Goal: Ask a question

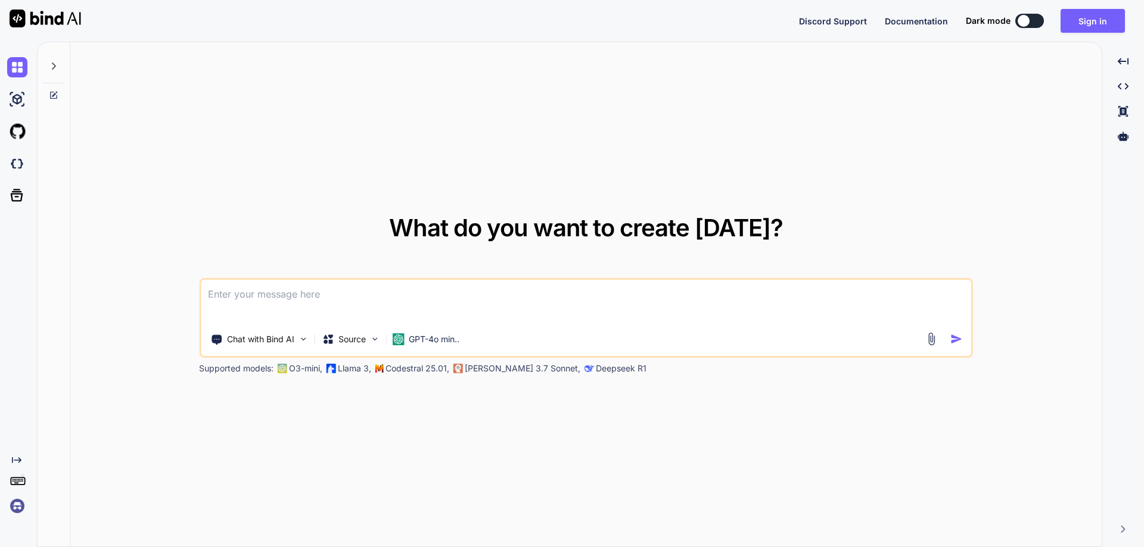
click at [262, 297] on textarea at bounding box center [586, 302] width 770 height 44
paste textarea
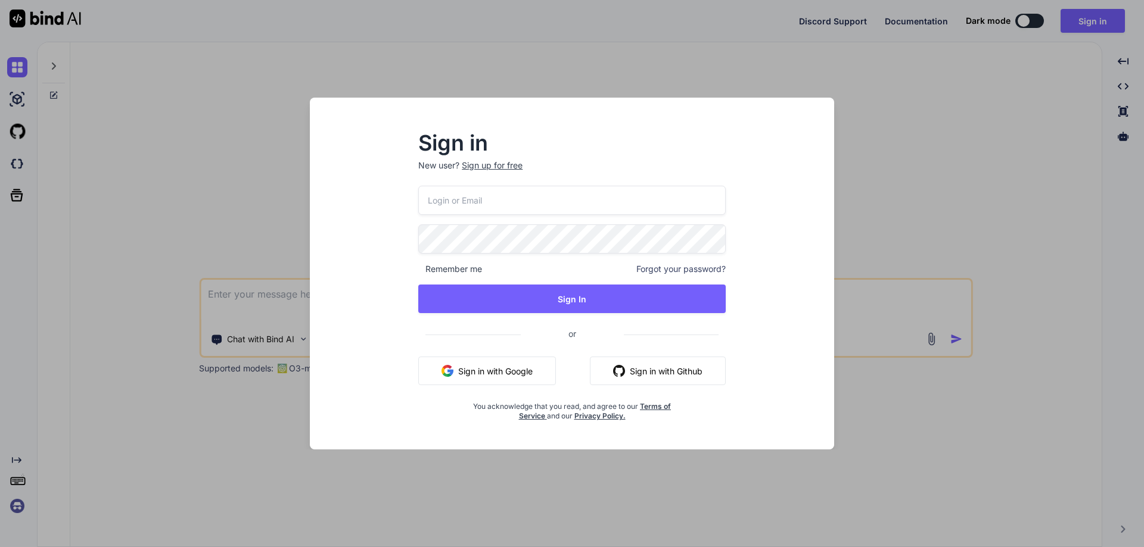
click at [492, 201] on input "email" at bounding box center [571, 200] width 307 height 29
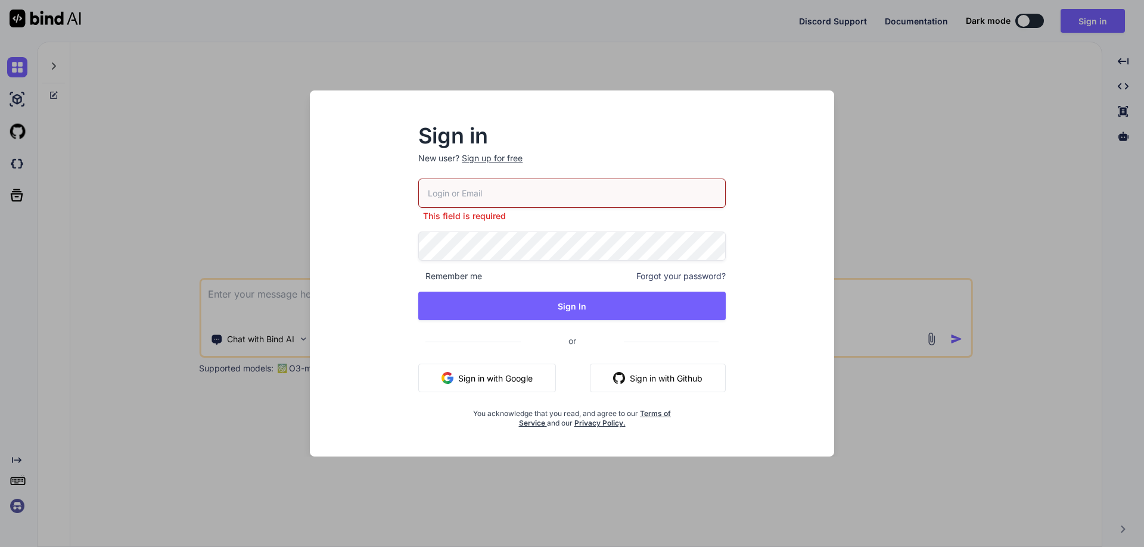
click at [488, 194] on input "email" at bounding box center [571, 193] width 307 height 29
paste input "[EMAIL_ADDRESS][DOMAIN_NAME]"
drag, startPoint x: 488, startPoint y: 194, endPoint x: 556, endPoint y: 200, distance: 67.6
click at [576, 191] on input "[EMAIL_ADDRESS][DOMAIN_NAME]" at bounding box center [571, 193] width 307 height 29
type input "[EMAIL_ADDRESS][DOMAIN_NAME]"
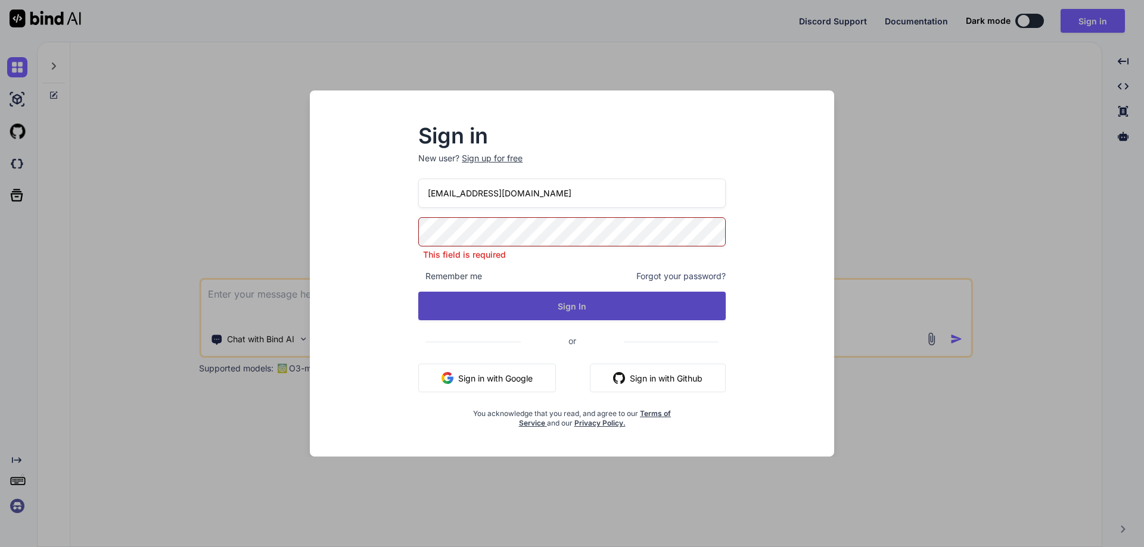
click at [542, 301] on button "Sign In" at bounding box center [571, 306] width 307 height 29
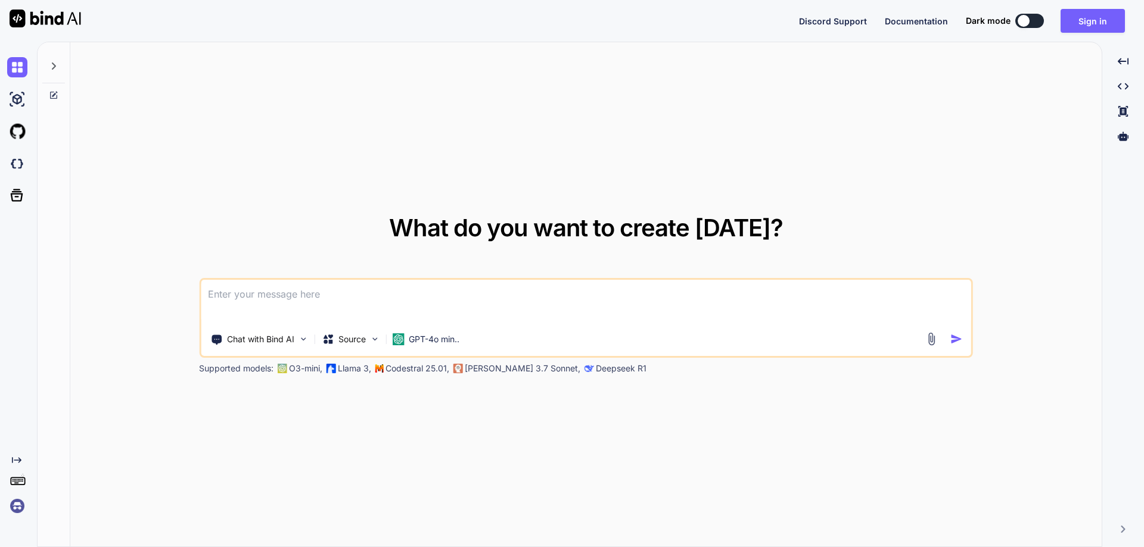
click at [404, 301] on textarea at bounding box center [586, 302] width 770 height 44
paste textarea
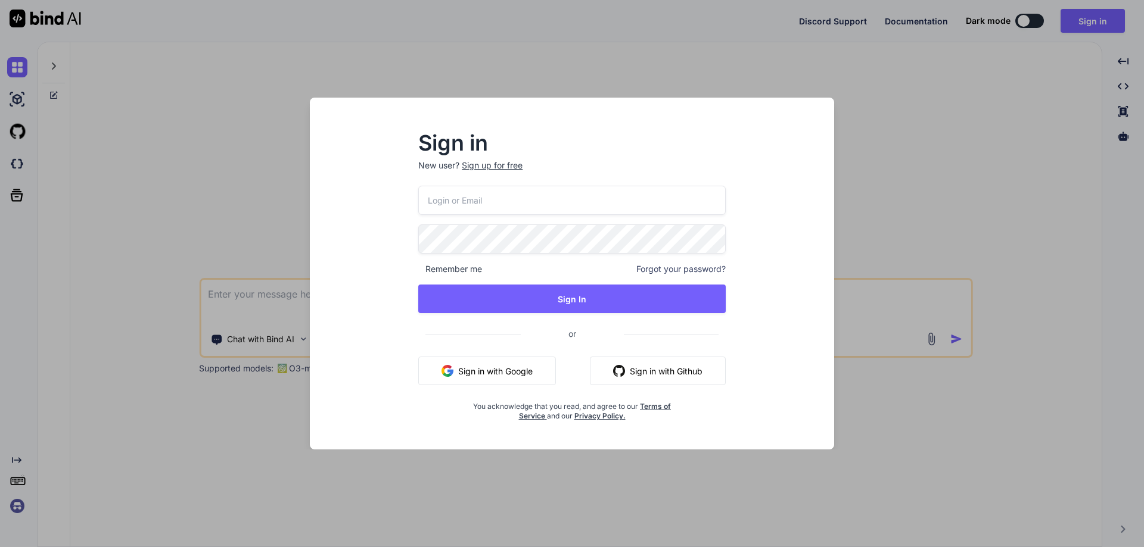
click at [238, 204] on div "Sign in New user? Sign up for free Remember me Forgot your password? Sign In or…" at bounding box center [572, 273] width 1144 height 547
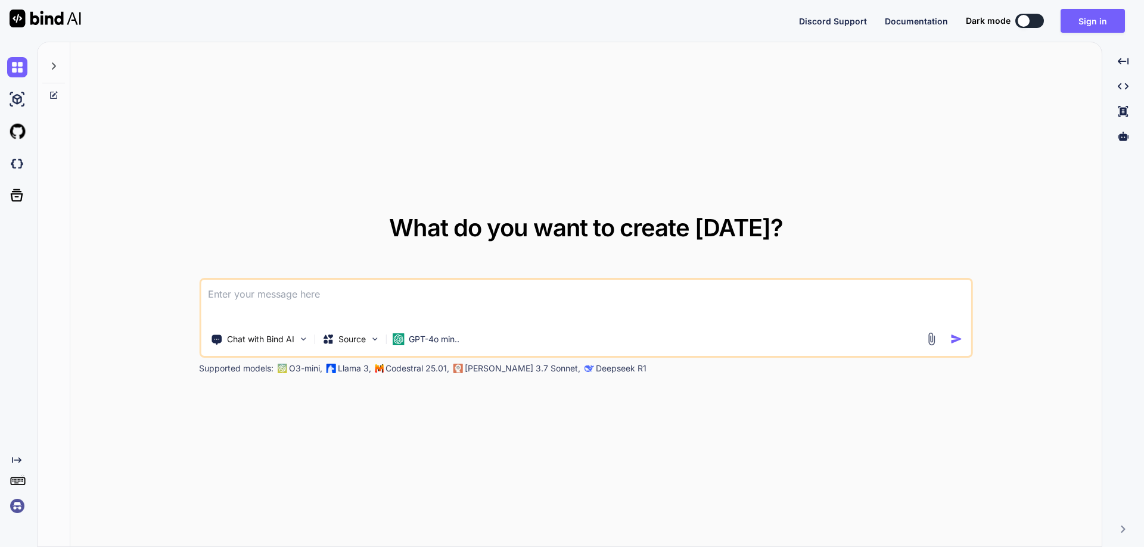
click at [282, 301] on textarea at bounding box center [586, 302] width 770 height 44
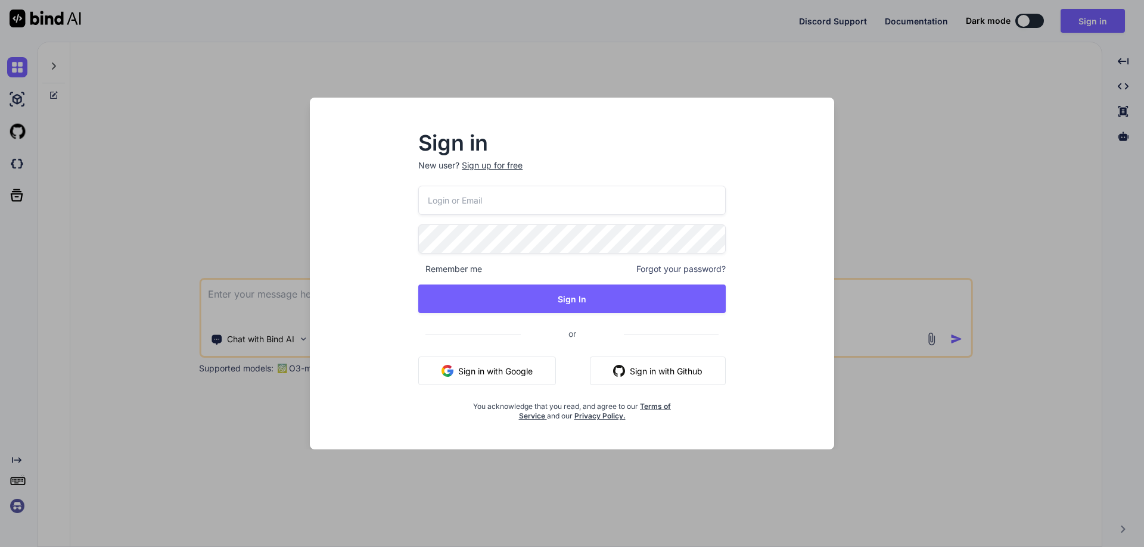
click at [146, 172] on div "Sign in New user? Sign up for free Remember me Forgot your password? Sign In or…" at bounding box center [572, 273] width 1144 height 547
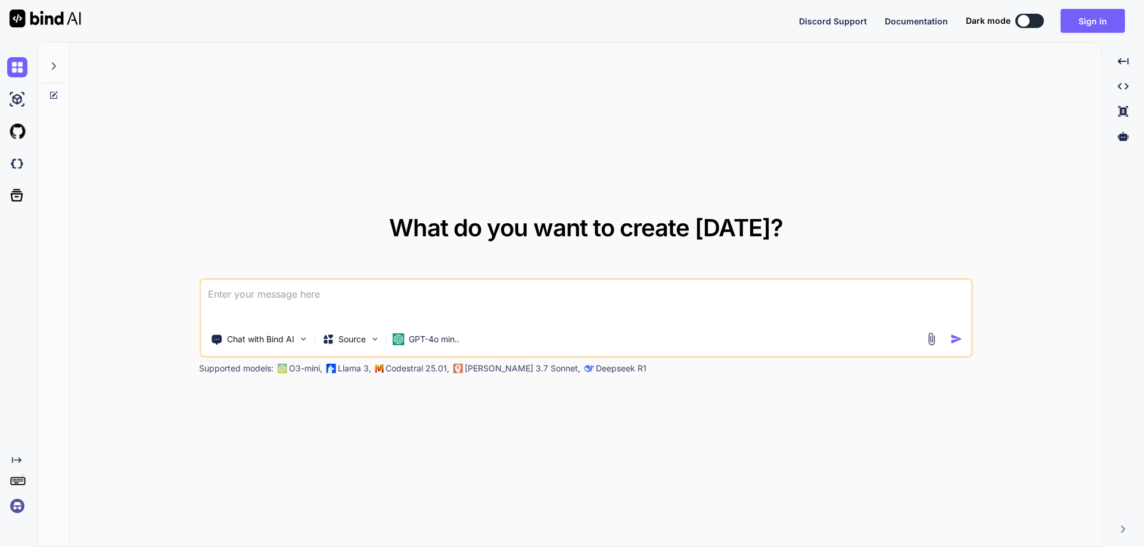
click at [388, 301] on textarea at bounding box center [586, 302] width 770 height 44
click at [1077, 24] on button "Sign in" at bounding box center [1092, 21] width 64 height 24
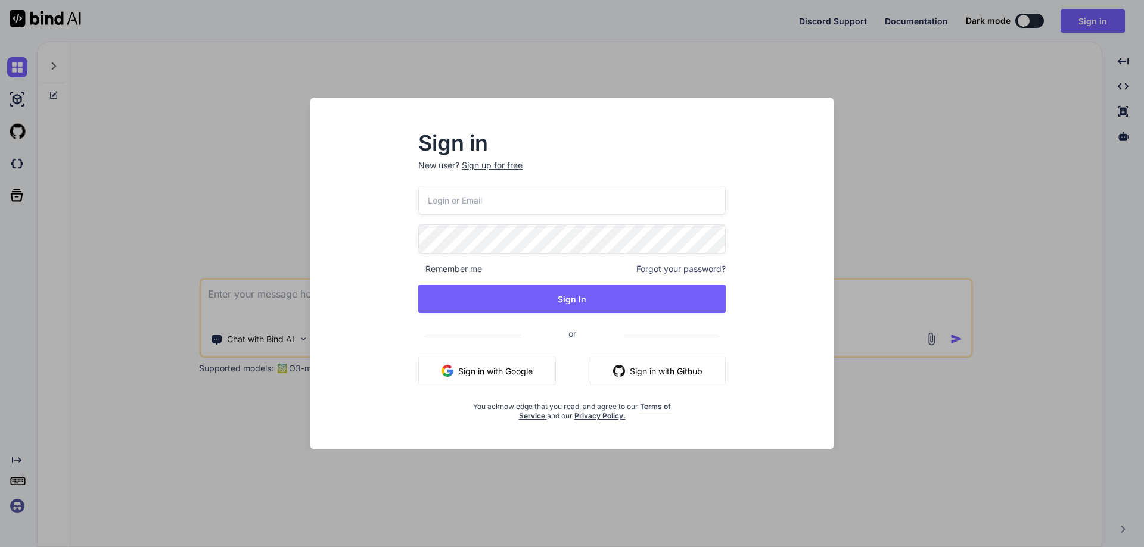
click at [500, 197] on input "email" at bounding box center [571, 200] width 307 height 29
paste input "[EMAIL_ADDRESS][DOMAIN_NAME]"
type input "[EMAIL_ADDRESS][DOMAIN_NAME]"
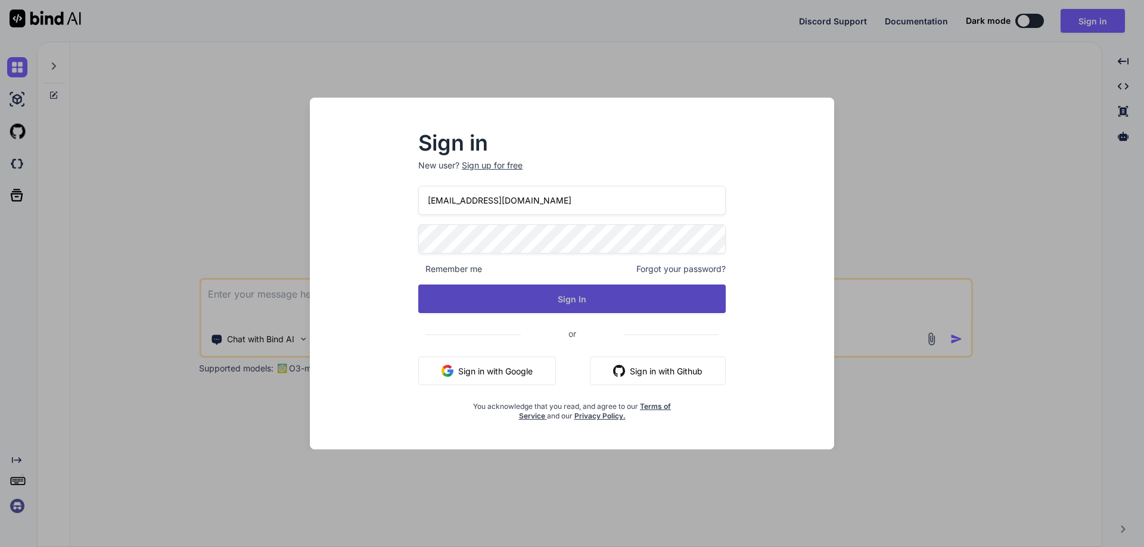
click at [522, 294] on button "Sign In" at bounding box center [571, 299] width 307 height 29
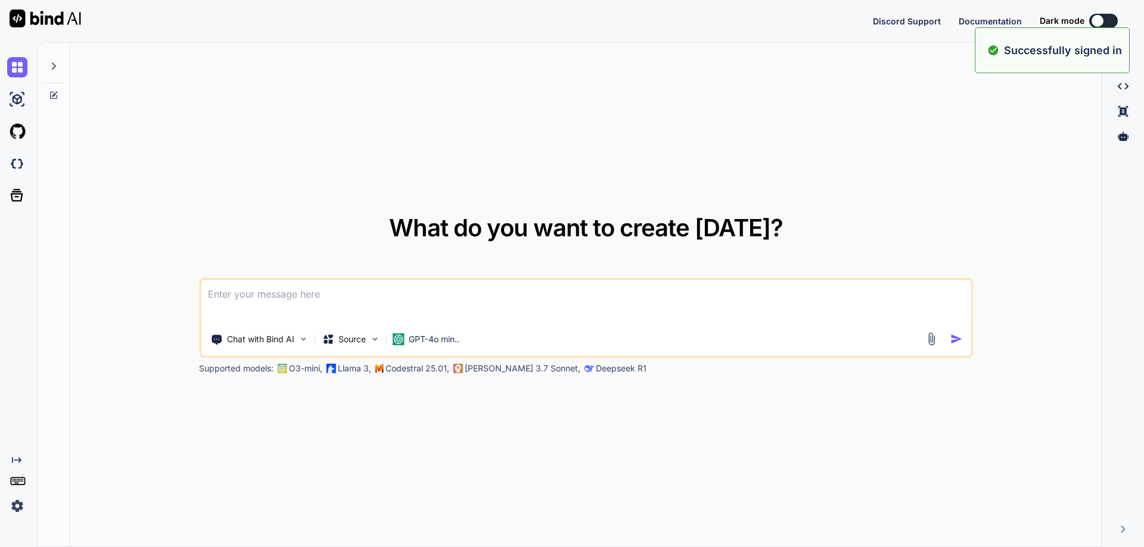
click at [465, 280] on textarea at bounding box center [586, 302] width 770 height 44
click at [439, 291] on textarea at bounding box center [586, 302] width 770 height 44
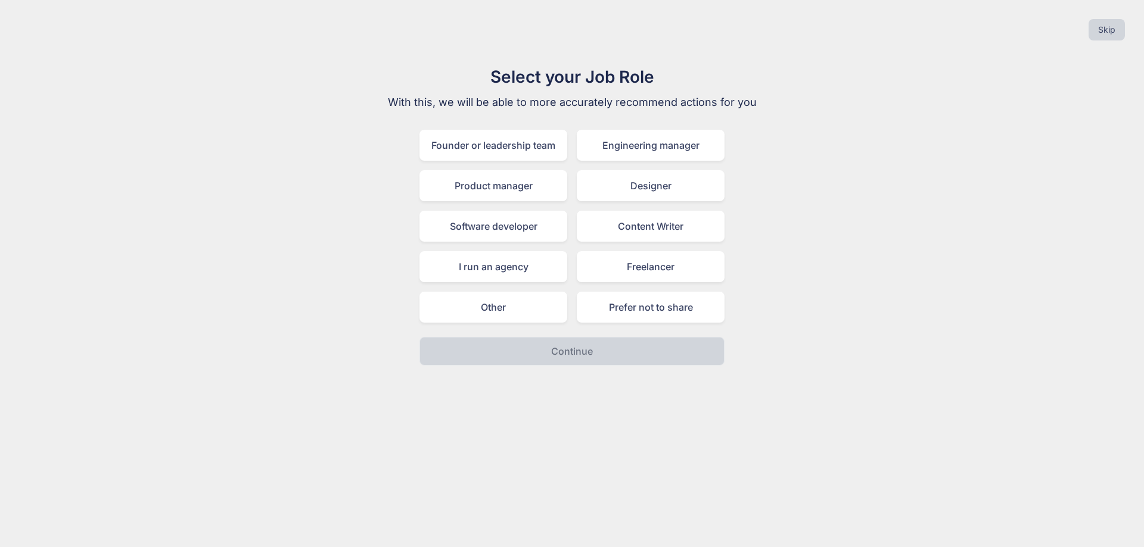
click at [701, 185] on div "Designer" at bounding box center [651, 185] width 148 height 31
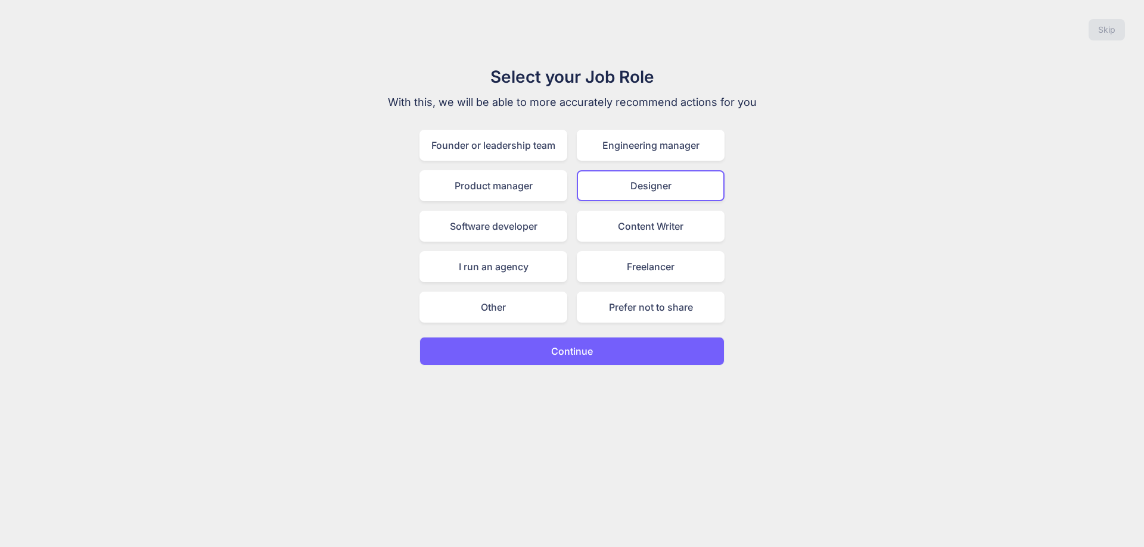
click at [910, 335] on div "Select your Job Role With this, we will be able to more accurately recommend ac…" at bounding box center [572, 214] width 1125 height 301
drag, startPoint x: 502, startPoint y: 301, endPoint x: 539, endPoint y: 351, distance: 62.1
click at [502, 301] on div "Other" at bounding box center [493, 307] width 148 height 31
click at [577, 347] on p "Continue" at bounding box center [572, 351] width 42 height 14
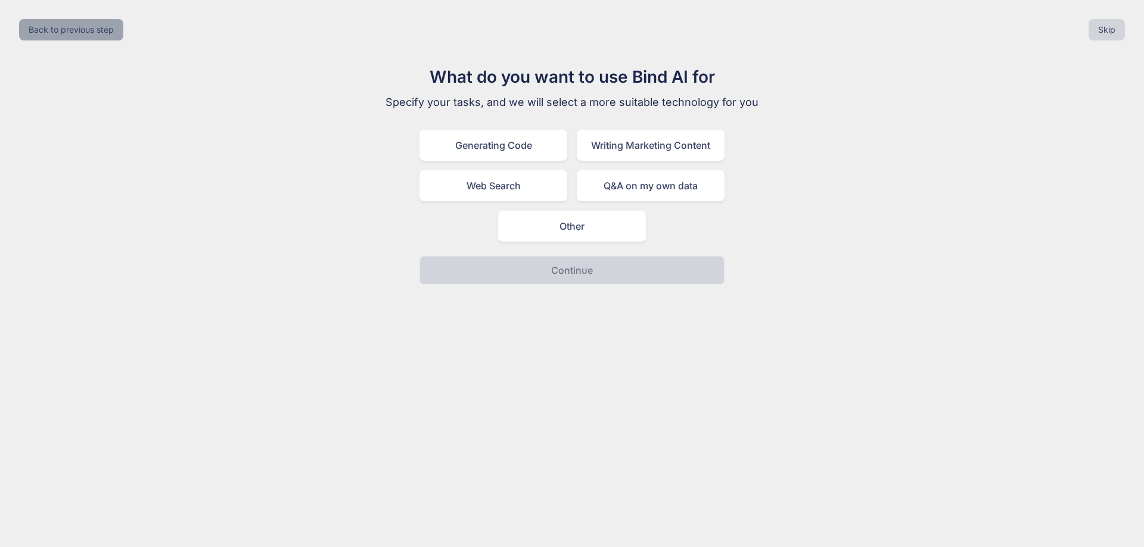
click at [74, 27] on button "Back to previous step" at bounding box center [71, 29] width 104 height 21
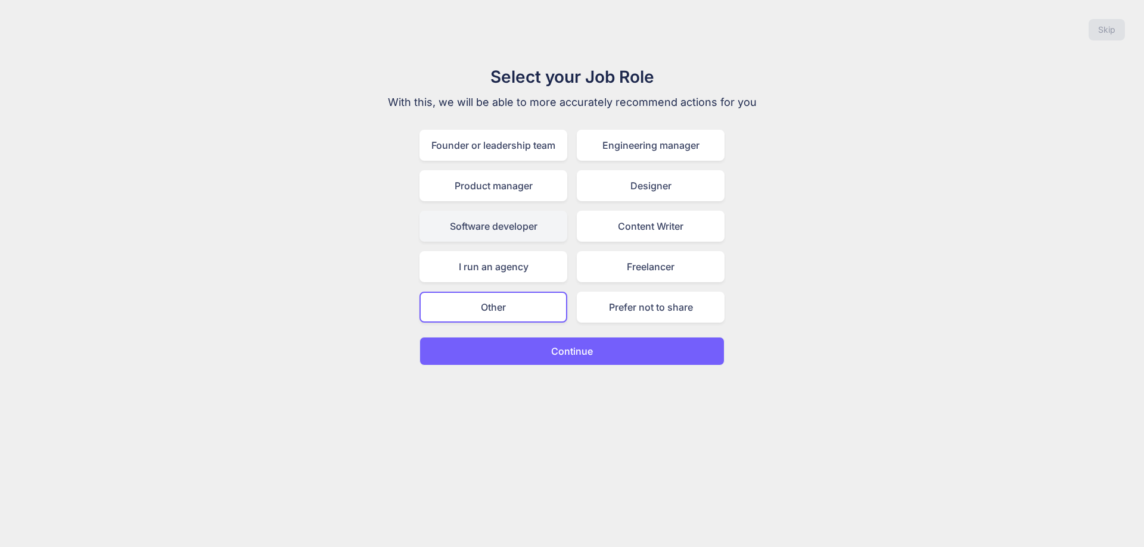
click at [506, 238] on div "Software developer" at bounding box center [493, 226] width 148 height 31
click at [538, 359] on button "Continue" at bounding box center [571, 351] width 305 height 29
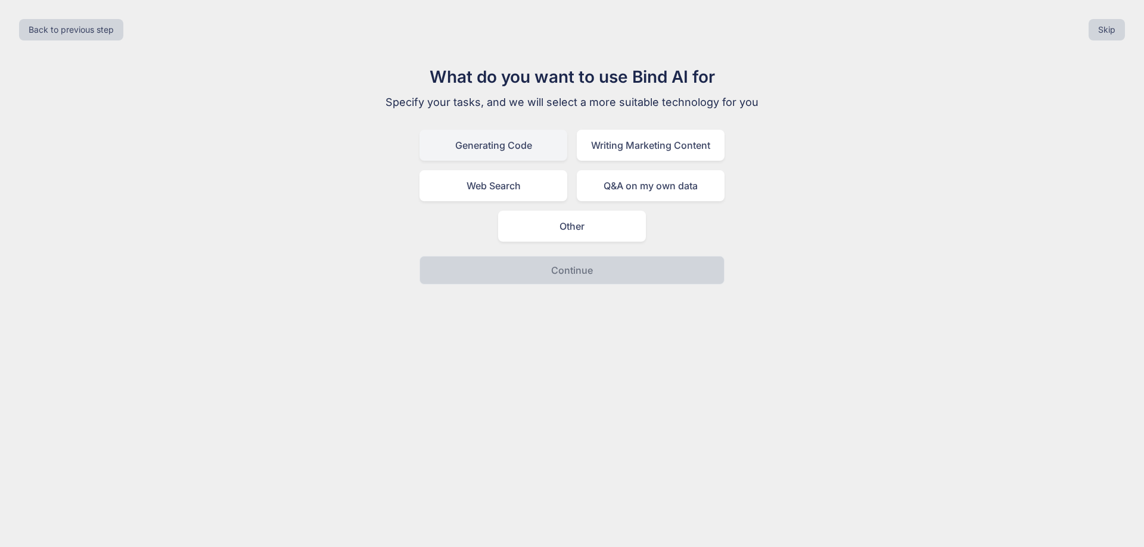
click at [525, 156] on div "Generating Code" at bounding box center [493, 145] width 148 height 31
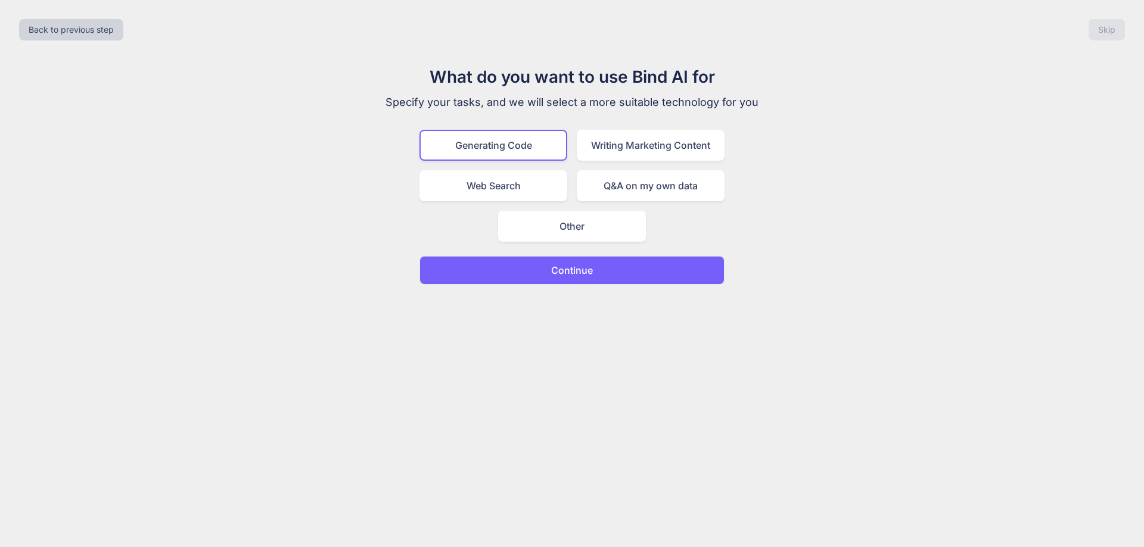
click at [574, 281] on button "Continue" at bounding box center [571, 270] width 305 height 29
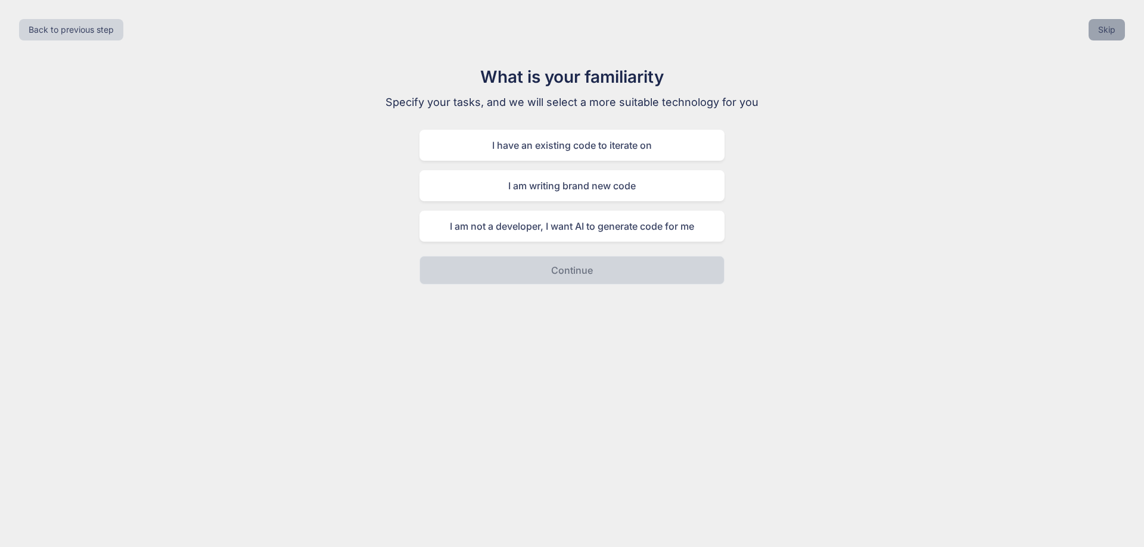
click at [1117, 23] on button "Skip" at bounding box center [1106, 29] width 36 height 21
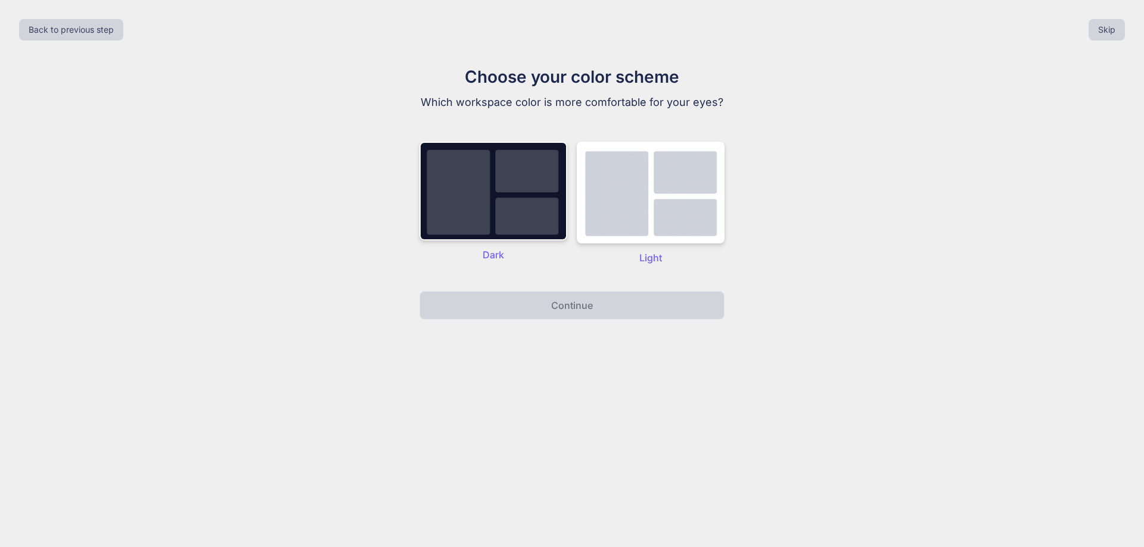
click at [544, 248] on p "Dark" at bounding box center [493, 255] width 148 height 14
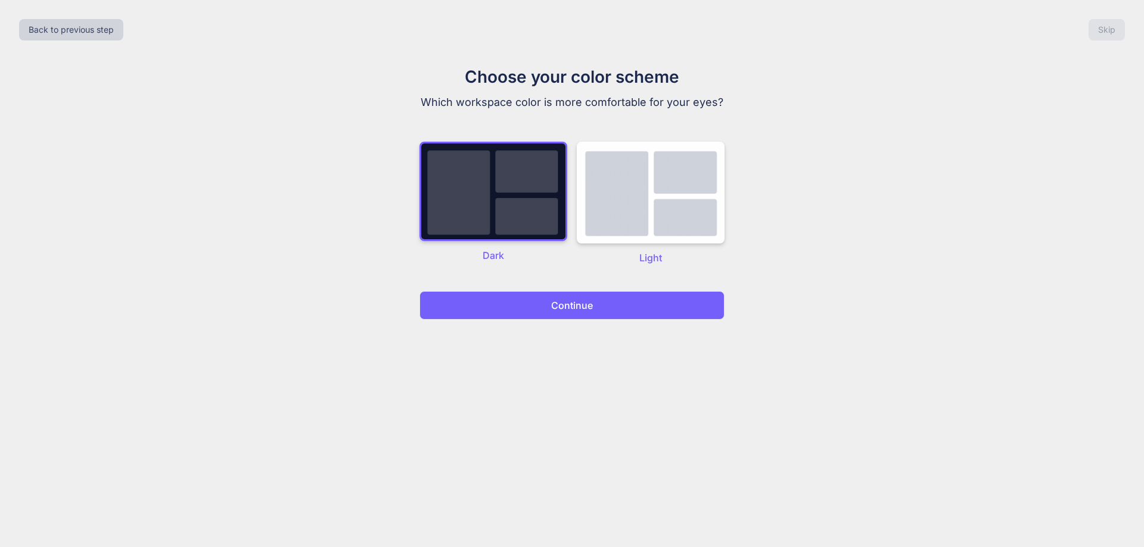
click at [546, 312] on button "Continue" at bounding box center [571, 305] width 305 height 29
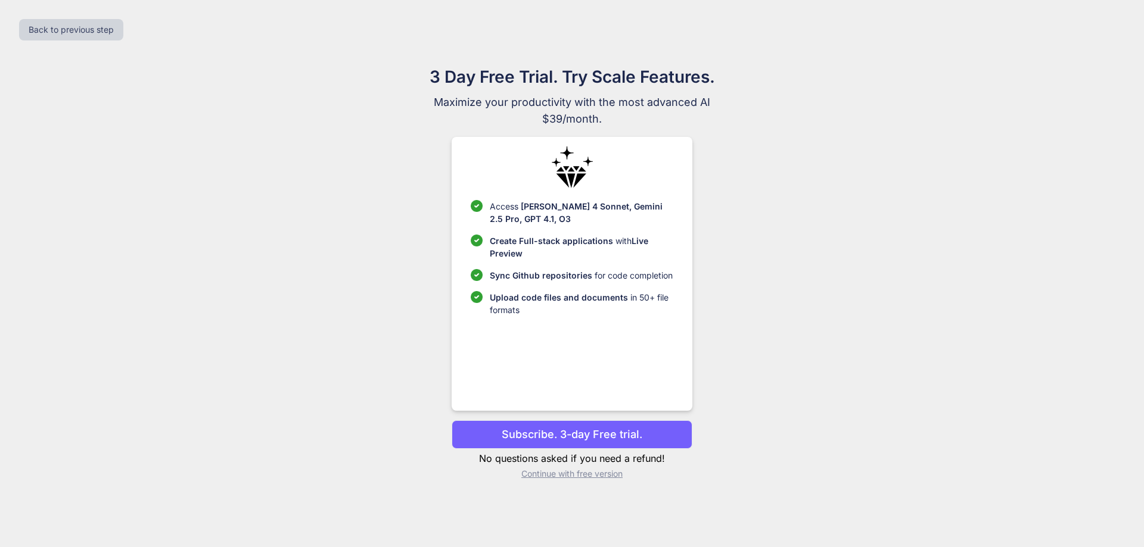
click at [577, 477] on p "Continue with free version" at bounding box center [572, 474] width 240 height 12
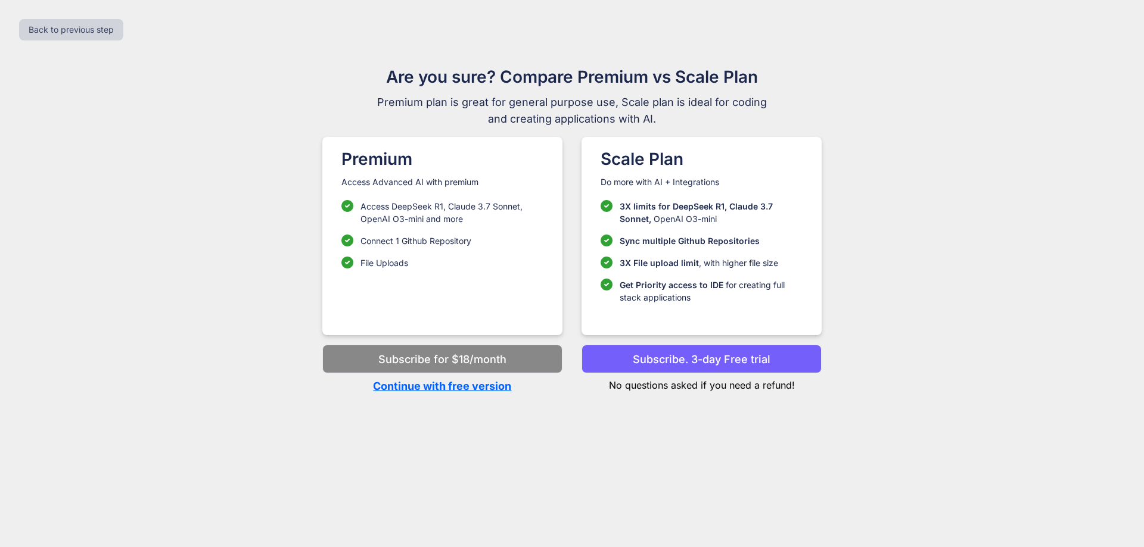
click at [455, 384] on p "Continue with free version" at bounding box center [442, 386] width 240 height 16
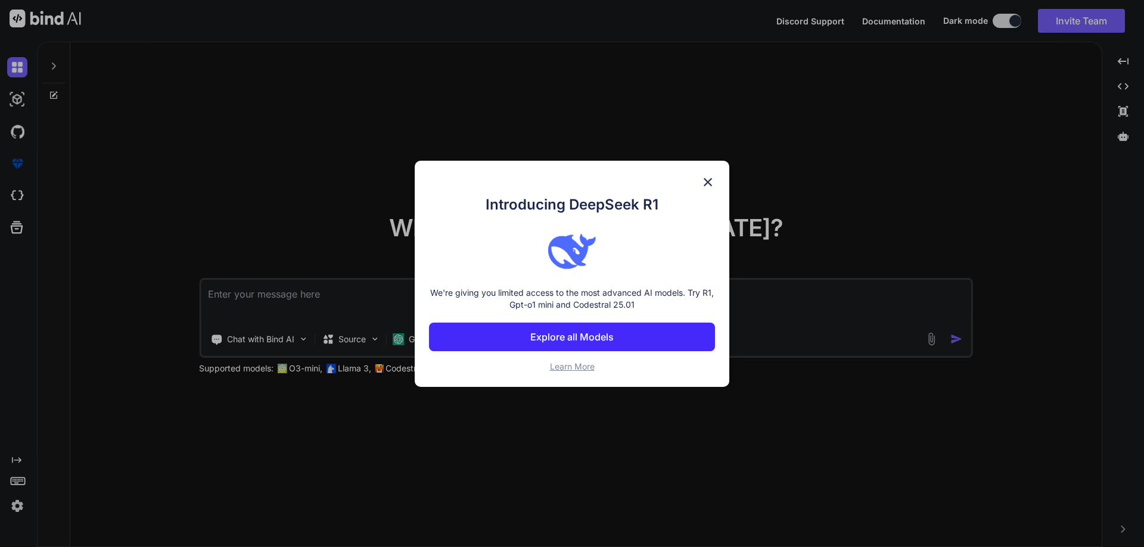
click at [706, 182] on img at bounding box center [708, 182] width 14 height 14
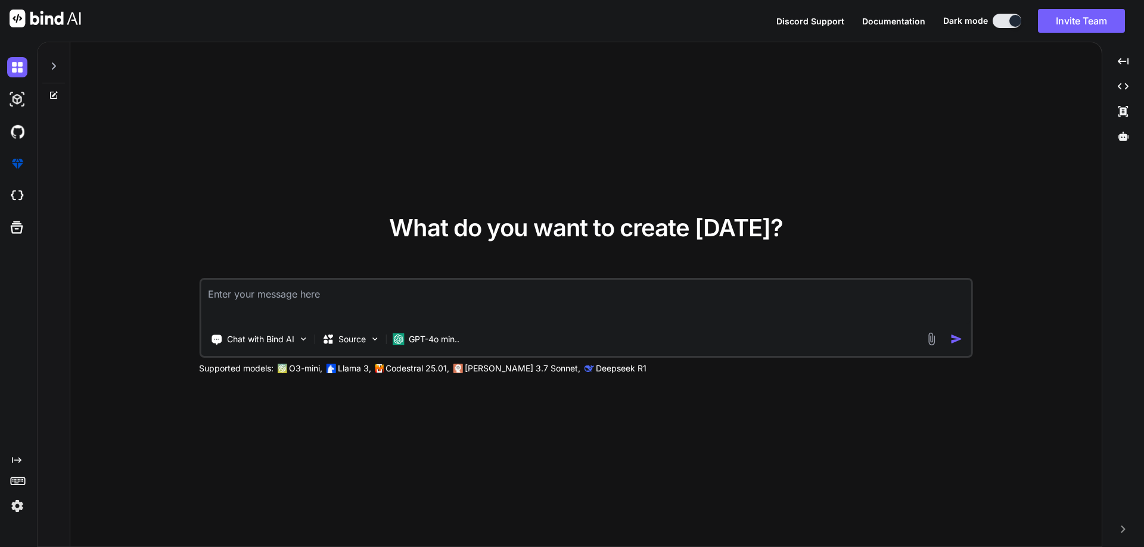
click at [301, 296] on textarea at bounding box center [586, 302] width 770 height 44
paste textarea "Chetu@123"
type textarea "Chetu@123"
paste textarea "import { useState, useEffect } from "react"; import { Card, Col, Row, Nav, Tab …"
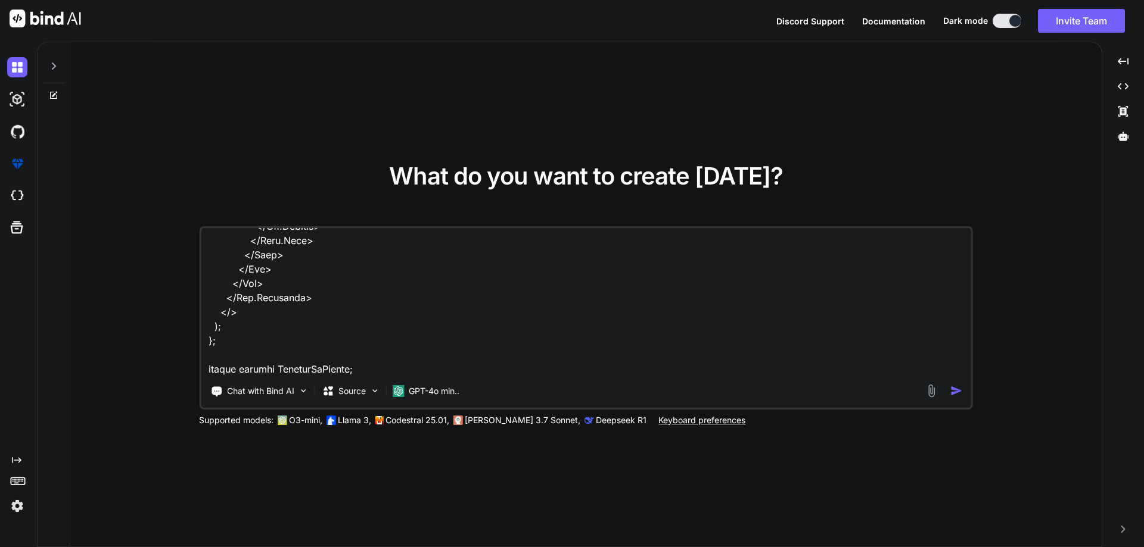
scroll to position [4019, 0]
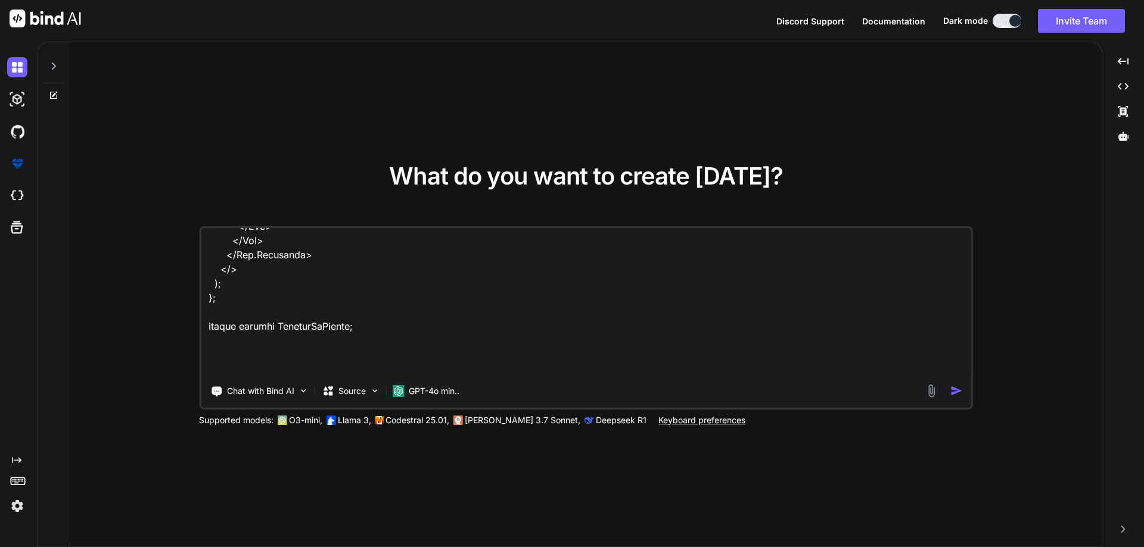
type textarea "import { useState, useEffect } from "react"; import { Card, Col, Row, Nav, Tab …"
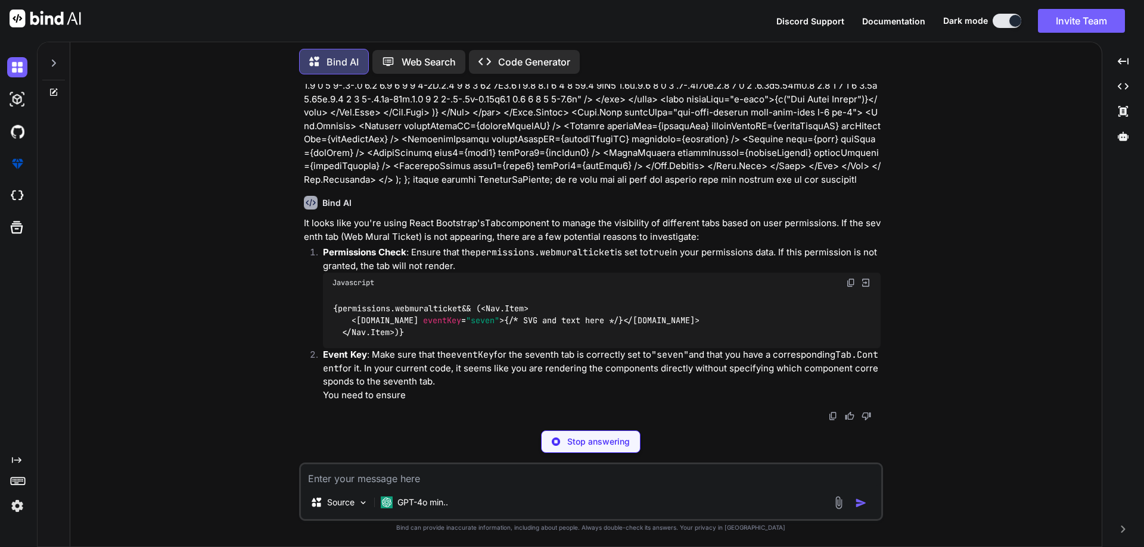
scroll to position [1007, 0]
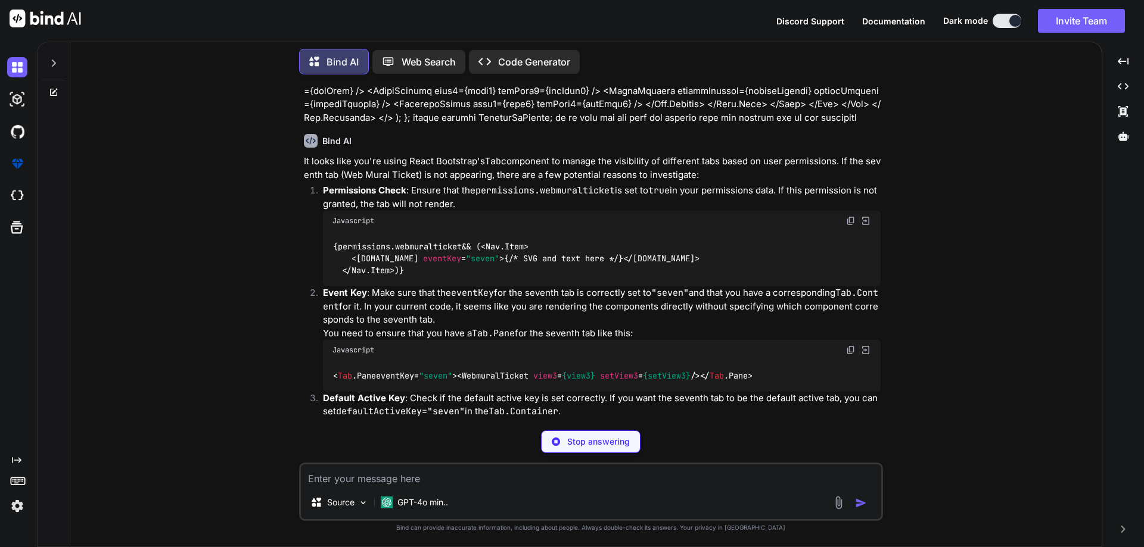
drag, startPoint x: 280, startPoint y: 257, endPoint x: 229, endPoint y: 218, distance: 64.6
click at [229, 218] on div "You Bind AI It looks like you're using React Bootstrap's Tab component to manag…" at bounding box center [591, 315] width 1022 height 463
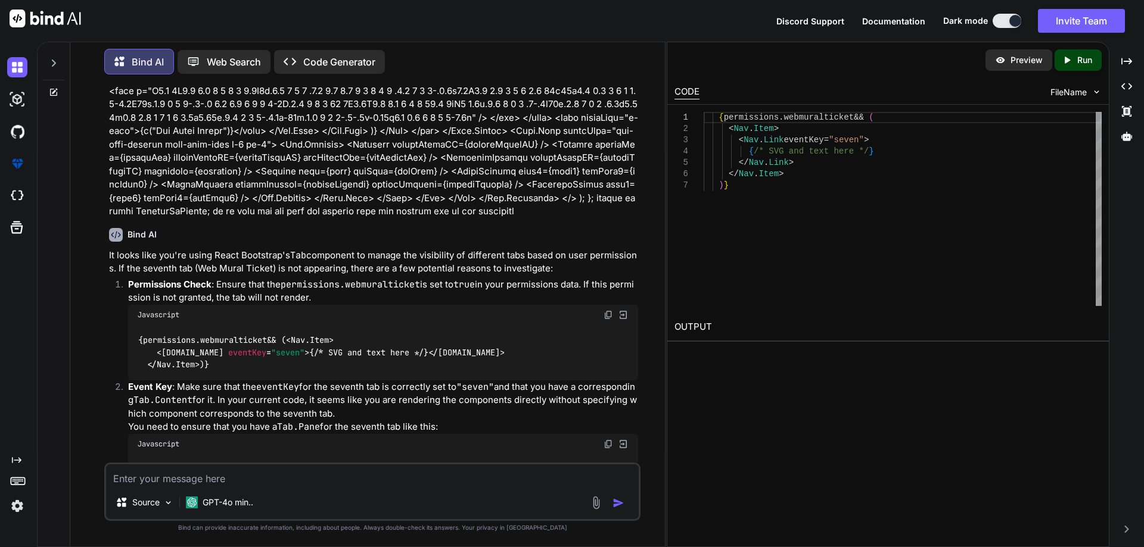
click at [439, 338] on div "{permissions. webmuralticket && ( < Nav.Item > < [DOMAIN_NAME] eventKey = "seve…" at bounding box center [383, 352] width 510 height 55
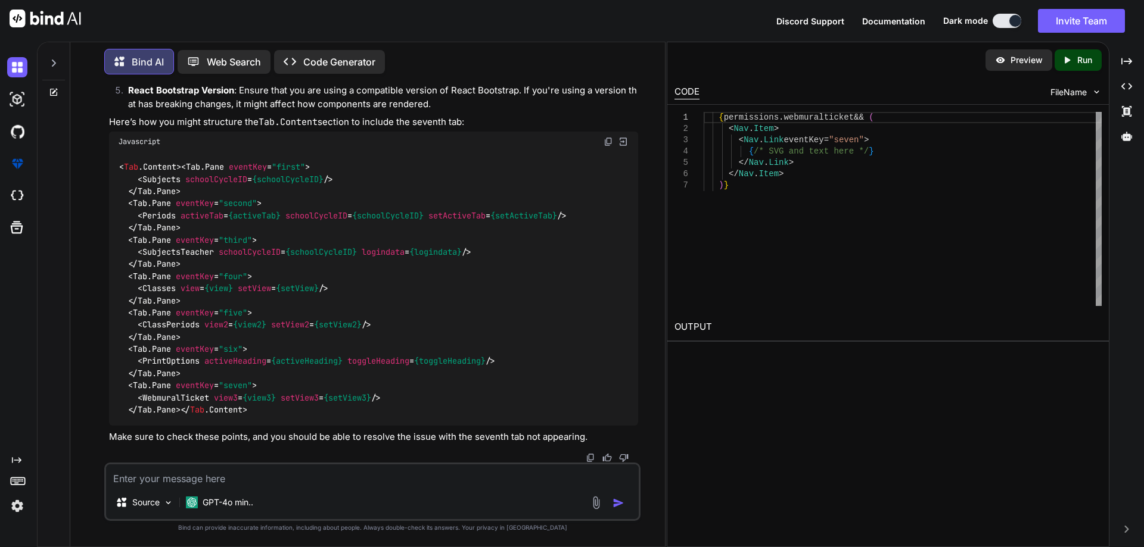
scroll to position [1559, 0]
drag, startPoint x: 194, startPoint y: 433, endPoint x: 232, endPoint y: 429, distance: 37.8
click at [232, 429] on div "It looks like you're using React Bootstrap's Tab component to manage the visibi…" at bounding box center [373, 119] width 529 height 650
click at [136, 437] on p "Make sure to check these points, and you should be able to resolve the issue wi…" at bounding box center [373, 438] width 529 height 14
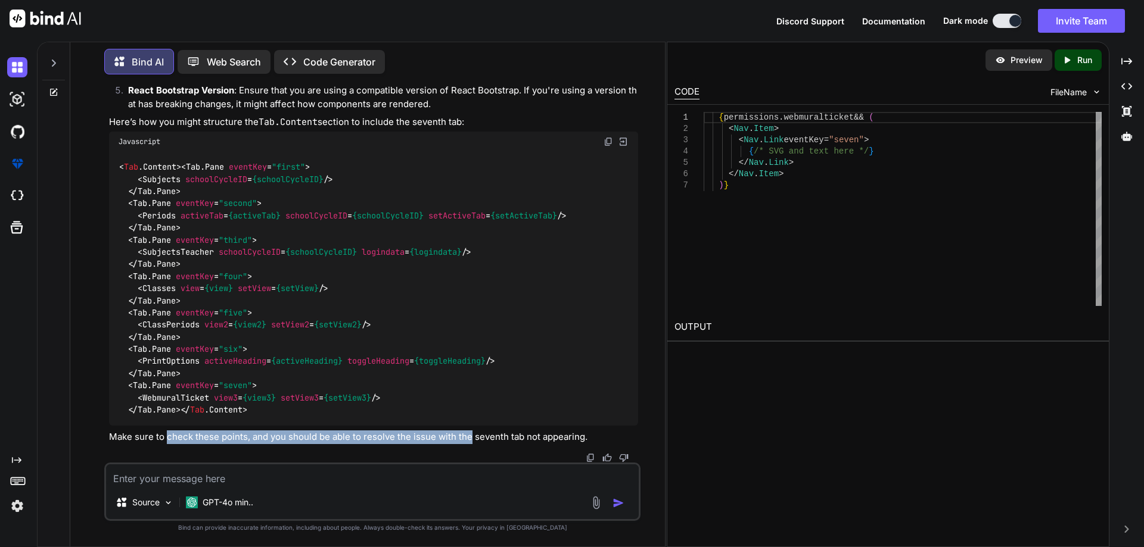
drag, startPoint x: 166, startPoint y: 435, endPoint x: 469, endPoint y: 434, distance: 303.8
click at [469, 434] on p "Make sure to check these points, and you should be able to resolve the issue wi…" at bounding box center [373, 438] width 529 height 14
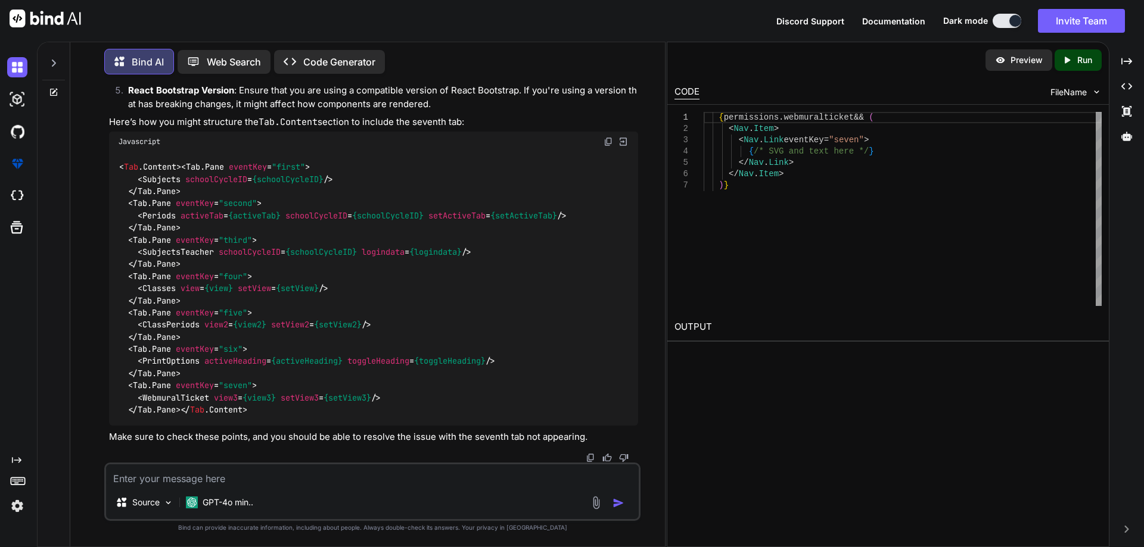
click at [230, 391] on code "< Tab . Content > < Tab.Pane eventKey = "first" > < Subjects schoolCycleID = {s…" at bounding box center [343, 289] width 448 height 256
click at [205, 479] on textarea at bounding box center [372, 475] width 533 height 21
click at [185, 477] on textarea "Provide me the code in my code" at bounding box center [372, 475] width 533 height 21
type textarea "Provide me the solution in my code"
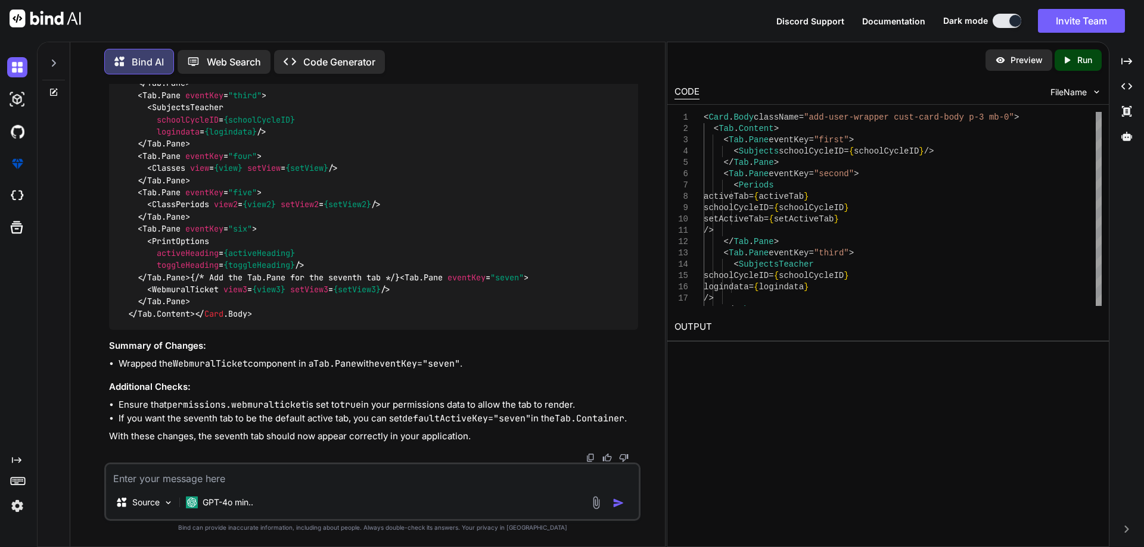
scroll to position [2304, 0]
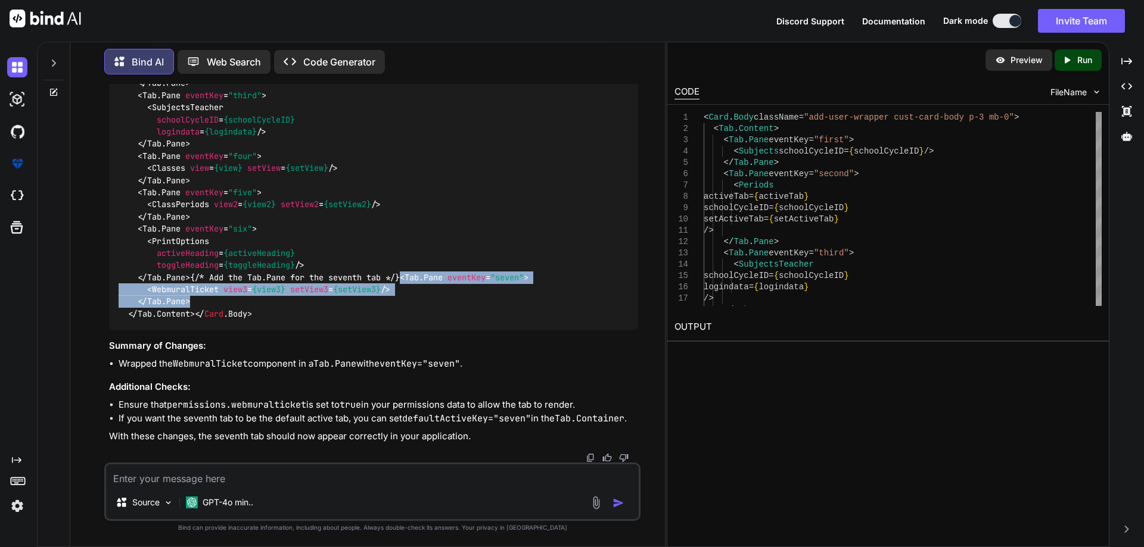
drag, startPoint x: 139, startPoint y: 304, endPoint x: 191, endPoint y: 325, distance: 56.1
click at [191, 319] on span "< Tab.Content > < Tab.Pane eventKey = "first" > < Subjects schoolCycleID = {sch…" at bounding box center [324, 143] width 410 height 351
copy span "< Tab.Pane eventKey = "seven" > < WebmuralTicket view3 = {view3} setView3 = {se…"
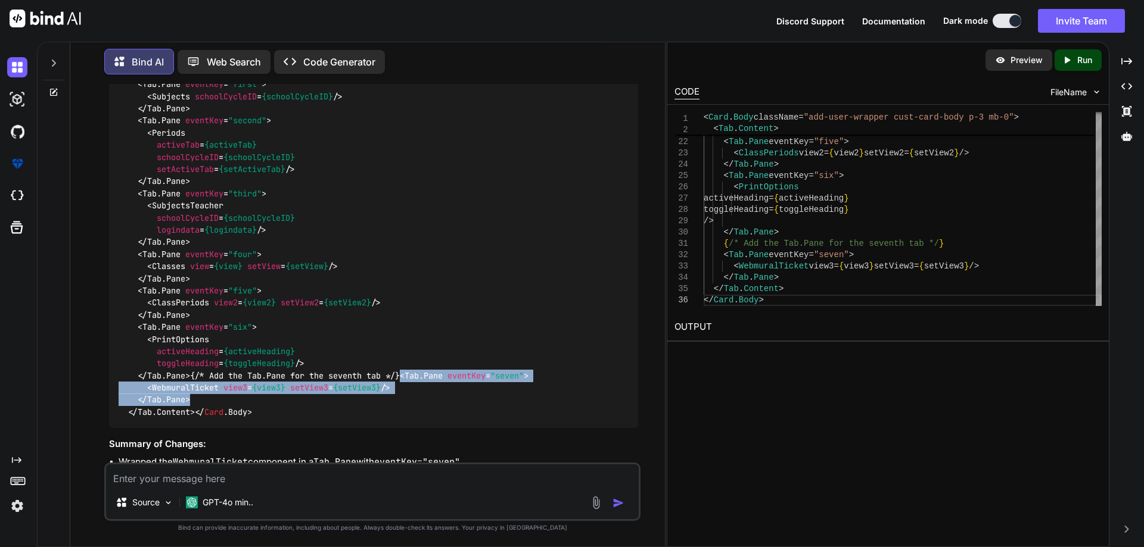
scroll to position [2046, 0]
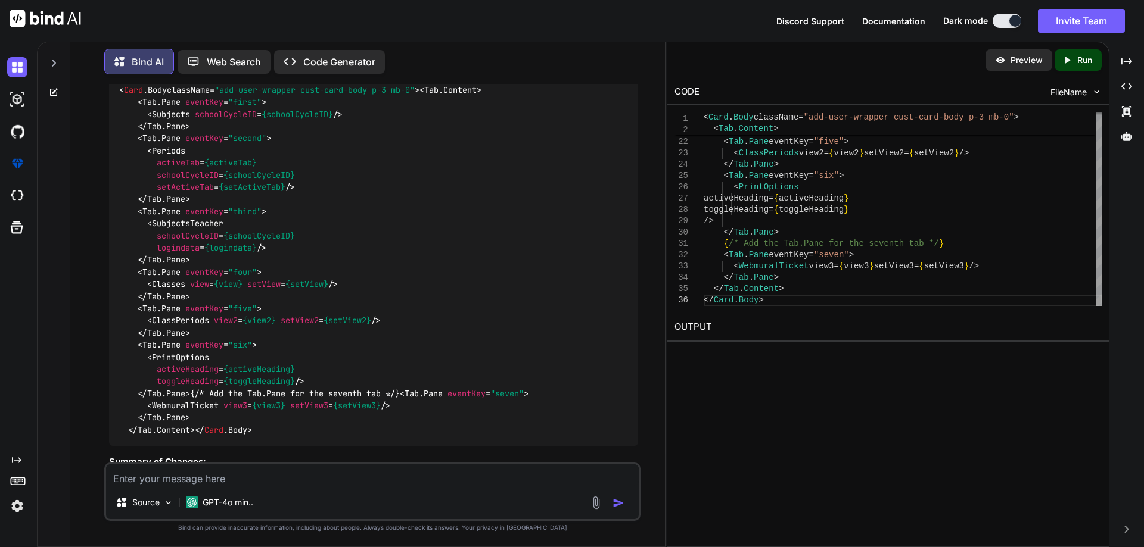
click at [137, 217] on code "< Card . Body className= "add-user-wrapper cust-card-body p-3 mb-0" > < Tab.Con…" at bounding box center [324, 260] width 410 height 353
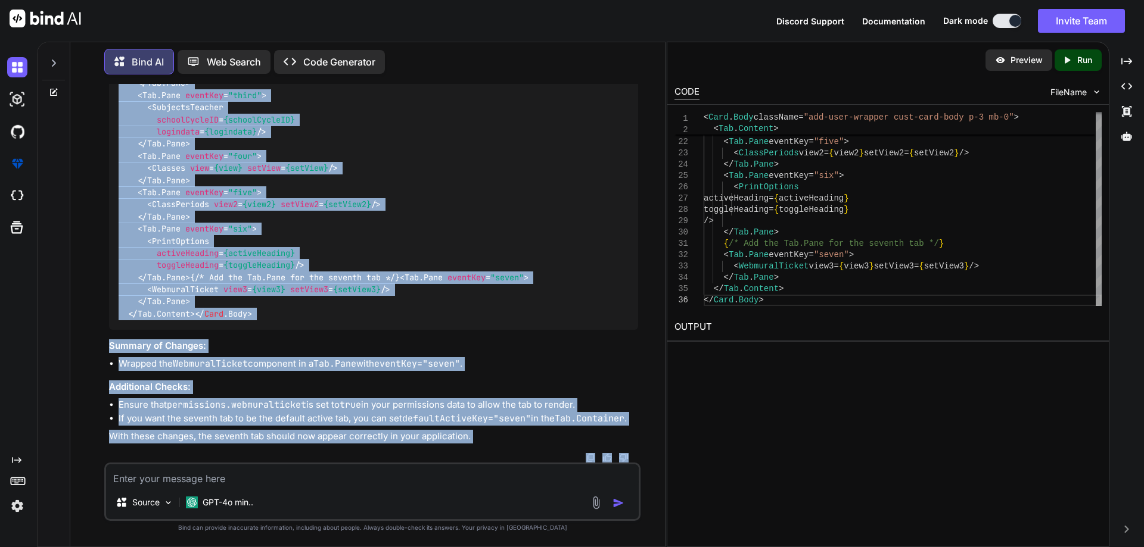
scroll to position [2314, 0]
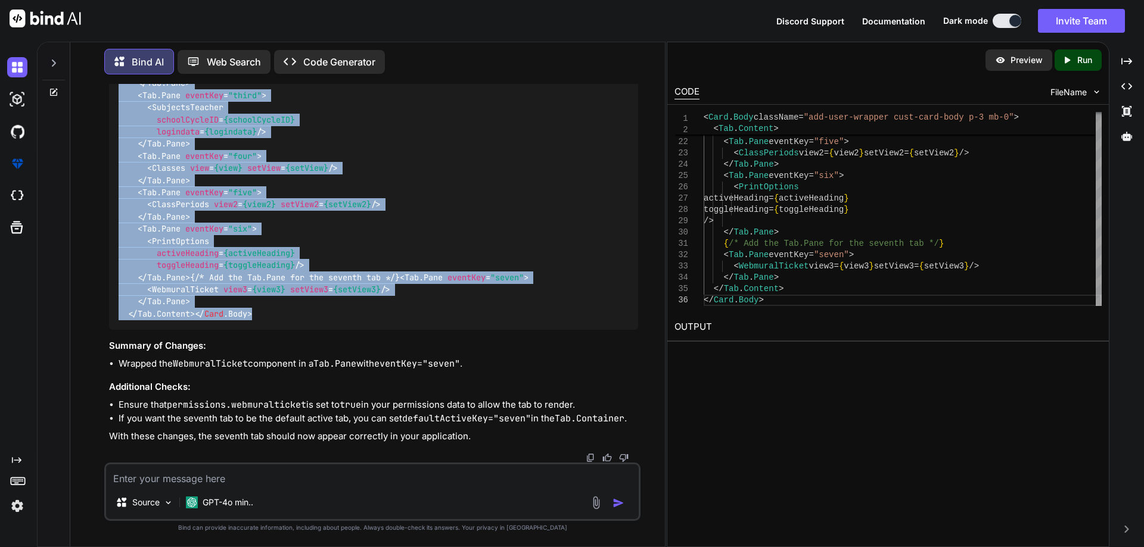
drag, startPoint x: 120, startPoint y: 188, endPoint x: 219, endPoint y: 344, distance: 184.8
click at [219, 329] on div "< Card . Body className= "add-user-wrapper cust-card-body p-3 mb-0" > < Tab.Con…" at bounding box center [373, 143] width 529 height 371
copy code "< Card . Body className= "add-user-wrapper cust-card-body p-3 mb-0" > < Tab.Con…"
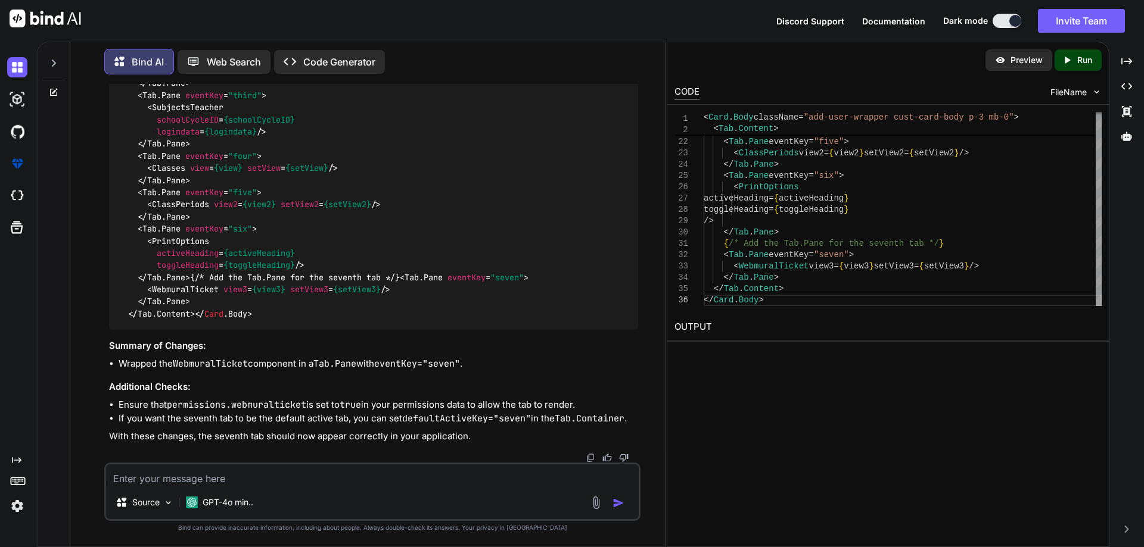
click at [187, 468] on textarea at bounding box center [372, 475] width 533 height 21
click at [226, 478] on textarea "I used the same but content is not visible in seventh tab" at bounding box center [372, 475] width 533 height 21
click at [325, 481] on textarea "I used the same but content is not visible in seventh tab" at bounding box center [372, 475] width 533 height 21
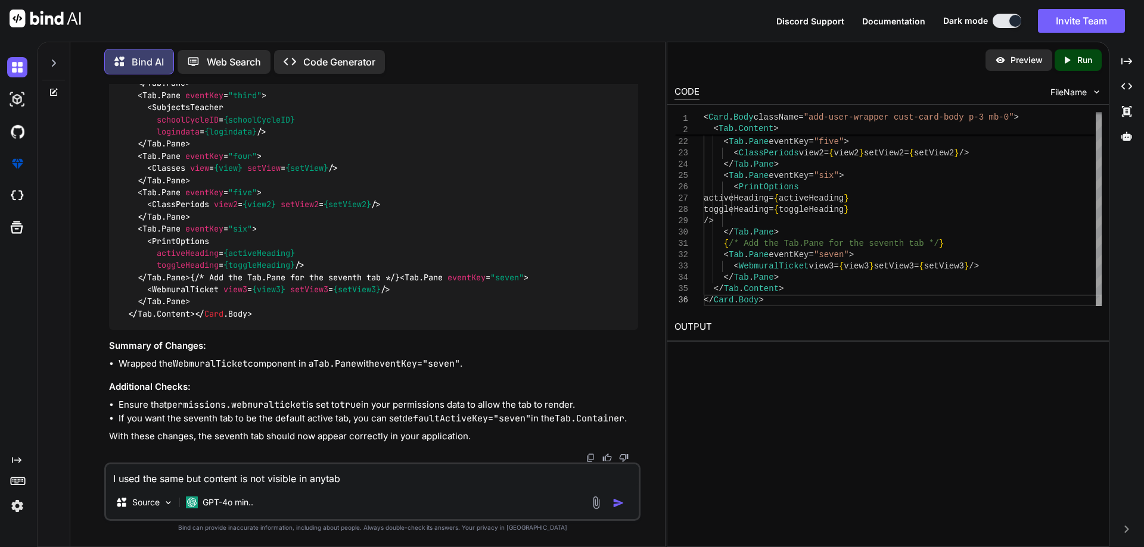
type textarea "I used the same but content is not visible in any tab"
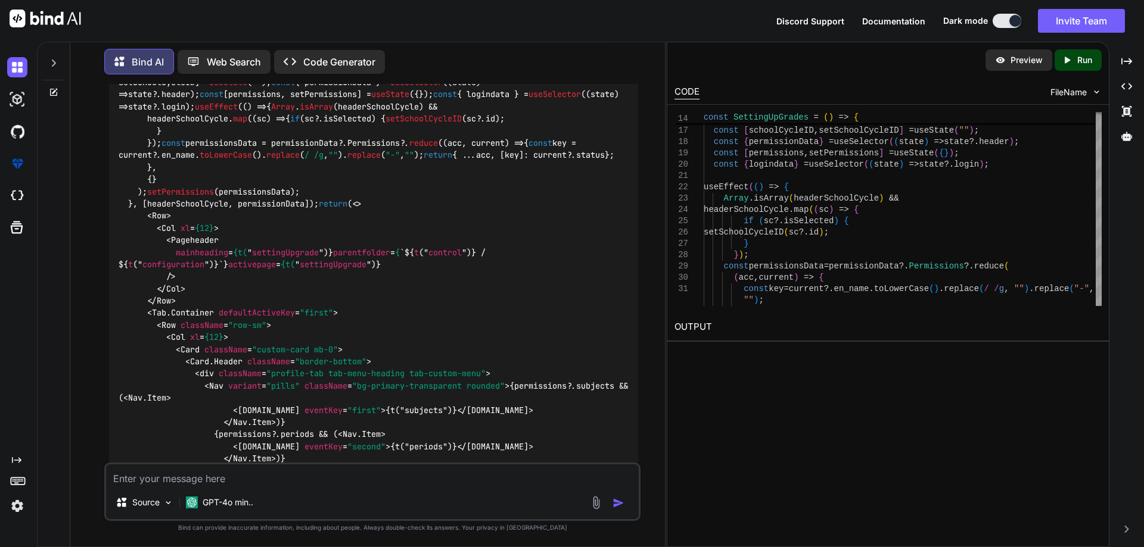
scroll to position [2900, 0]
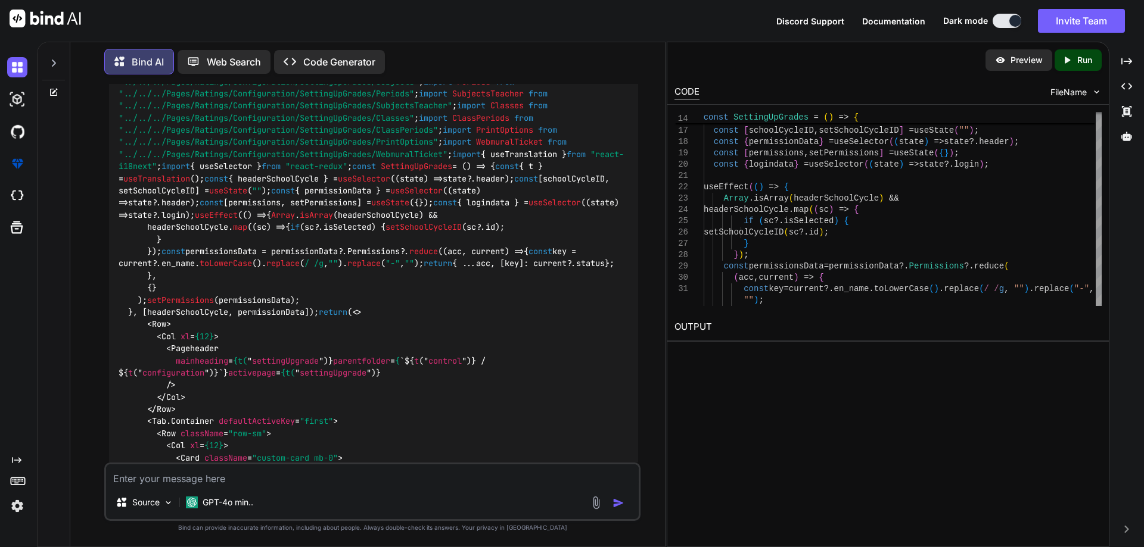
click at [606, 36] on img at bounding box center [608, 32] width 10 height 10
click at [217, 480] on textarea at bounding box center [372, 475] width 533 height 21
